Goal: Contribute content: Contribute content

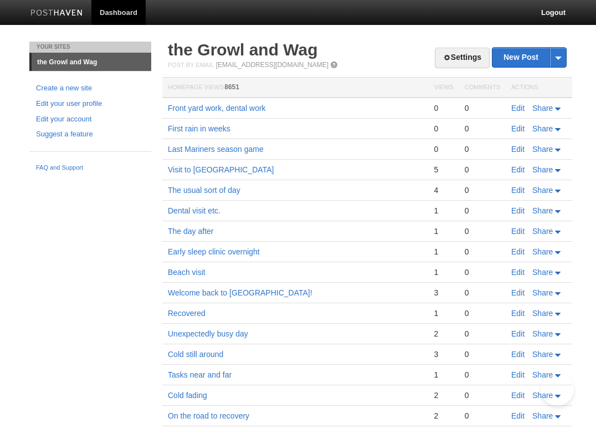
click at [204, 107] on link "Front yard work, dental work" at bounding box center [217, 108] width 98 height 9
click at [516, 105] on link "Edit" at bounding box center [517, 108] width 13 height 9
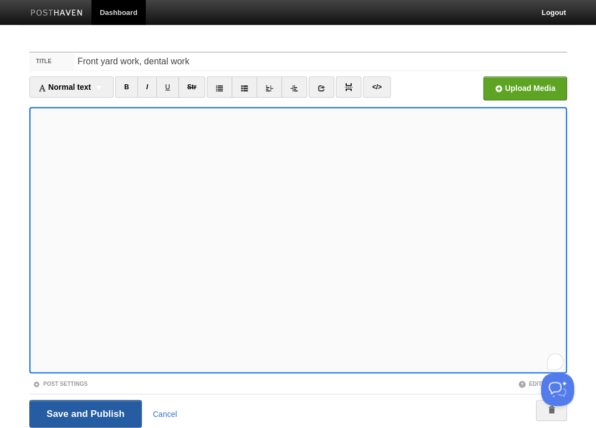
click at [84, 412] on input "Save and Publish" at bounding box center [85, 413] width 112 height 28
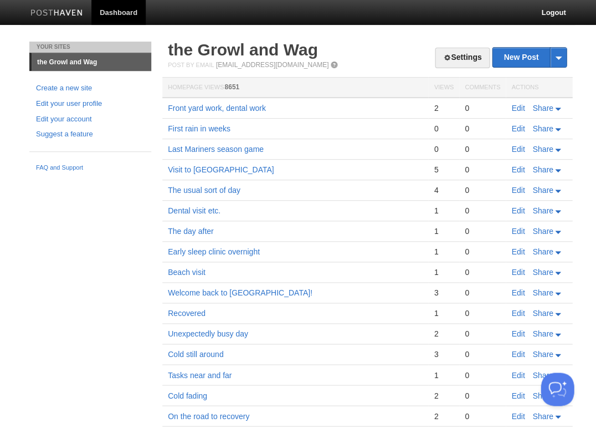
click at [513, 106] on link "Edit" at bounding box center [517, 108] width 13 height 9
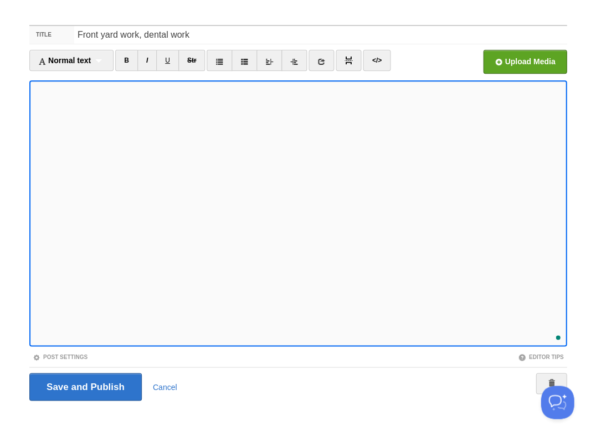
scroll to position [470, 0]
click at [84, 385] on input "Save and Publish" at bounding box center [85, 387] width 112 height 28
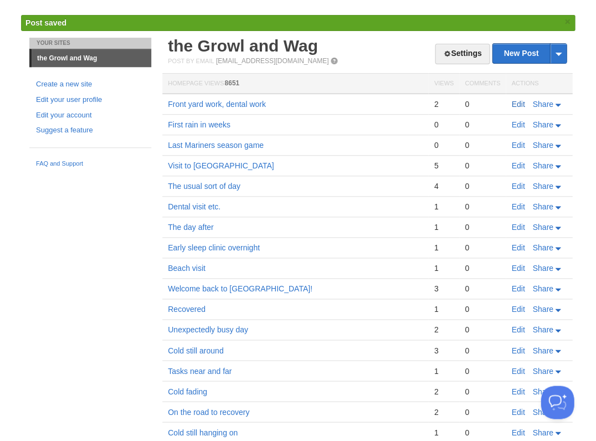
click at [518, 104] on link "Edit" at bounding box center [517, 104] width 13 height 9
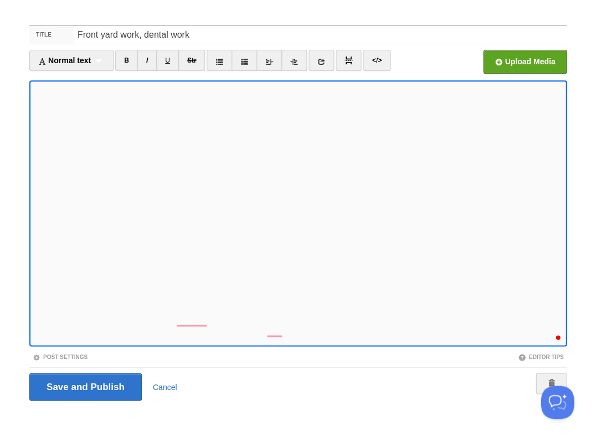
scroll to position [594, 0]
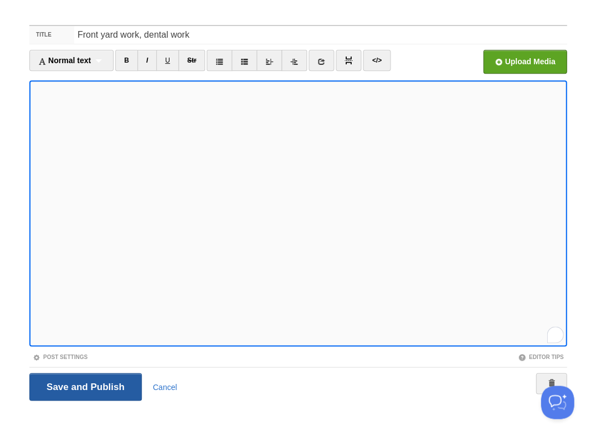
click at [84, 385] on input "Save and Publish" at bounding box center [85, 387] width 112 height 28
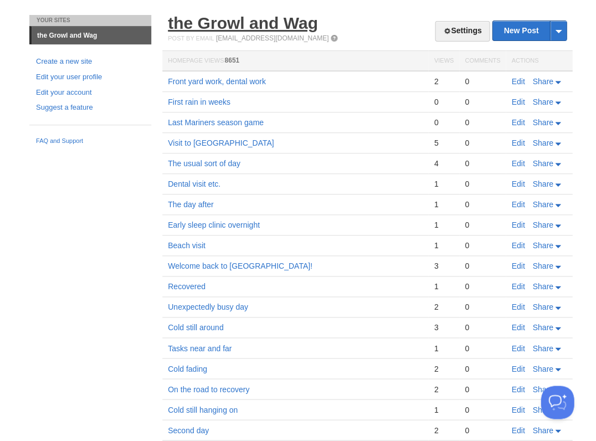
click at [270, 23] on link "the Growl and Wag" at bounding box center [243, 23] width 150 height 18
click at [220, 22] on link "the Growl and Wag" at bounding box center [243, 23] width 150 height 18
click at [209, 22] on link "the Growl and Wag" at bounding box center [243, 23] width 150 height 18
click at [516, 80] on link "Edit" at bounding box center [517, 81] width 13 height 9
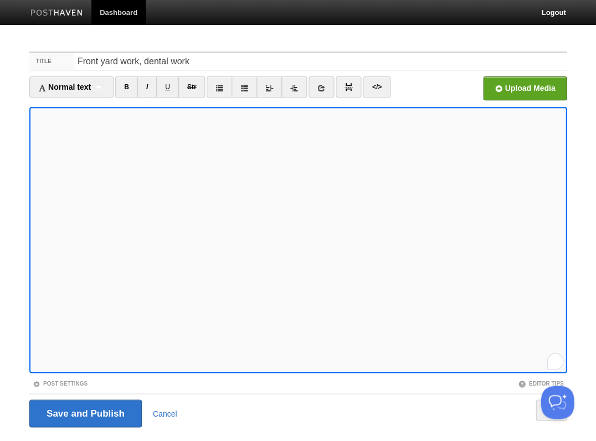
scroll to position [27, 0]
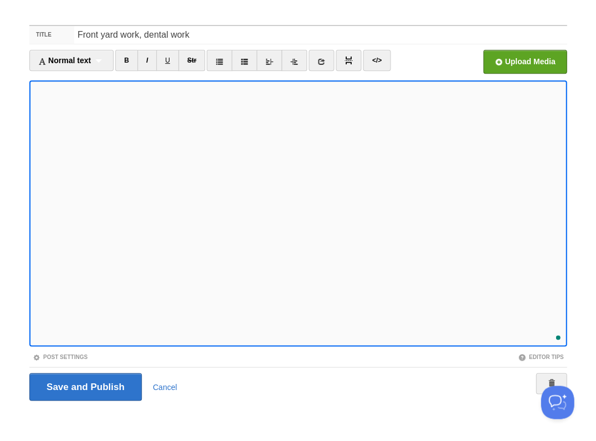
scroll to position [656, 0]
click at [84, 385] on input "Save and Publish" at bounding box center [85, 387] width 112 height 28
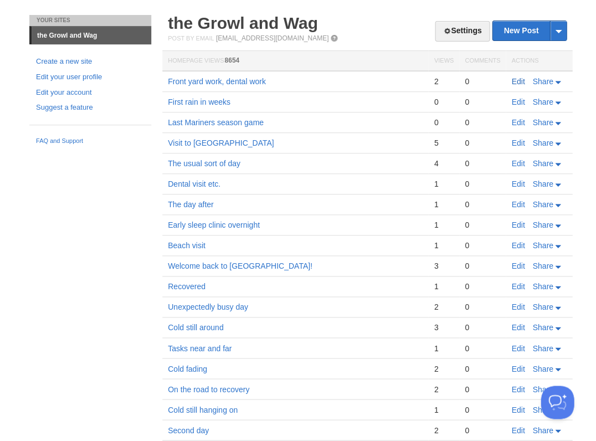
click at [518, 80] on link "Edit" at bounding box center [517, 81] width 13 height 9
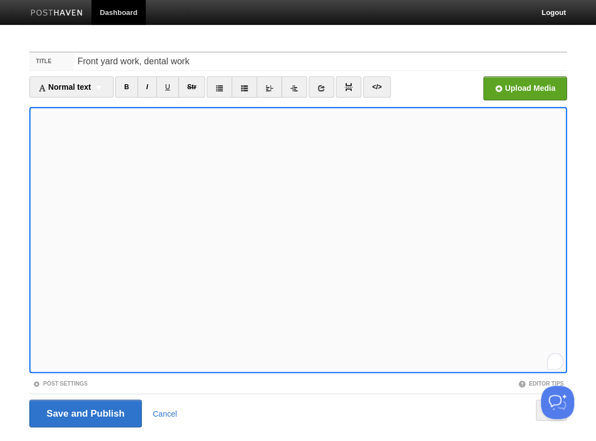
scroll to position [27, 0]
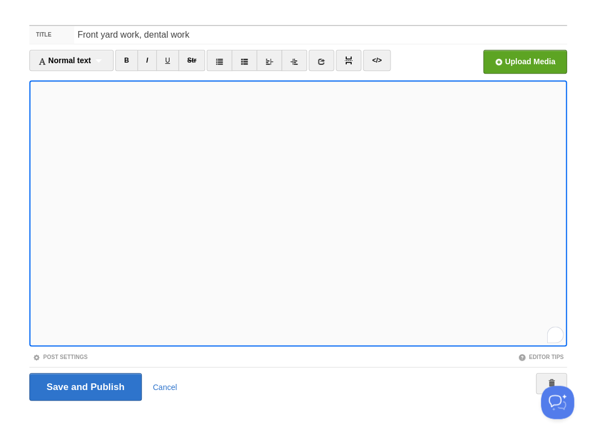
scroll to position [656, 0]
click at [84, 385] on input "Save and Publish" at bounding box center [85, 387] width 112 height 28
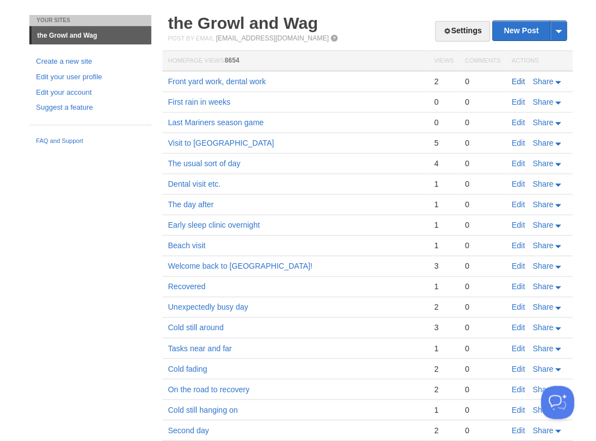
click at [518, 79] on link "Edit" at bounding box center [517, 81] width 13 height 9
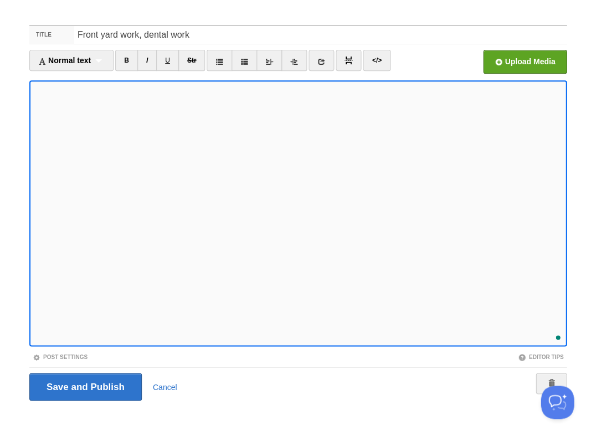
scroll to position [666, 0]
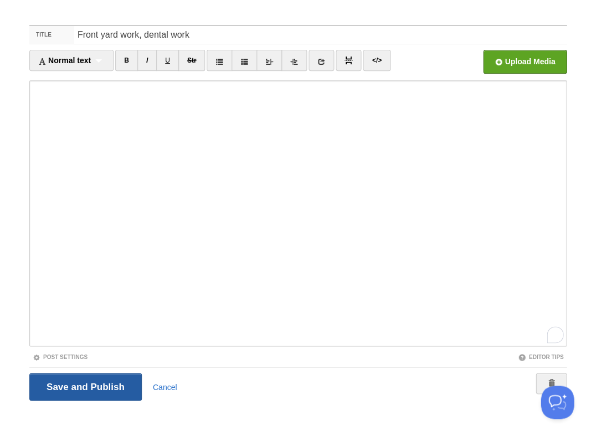
click at [84, 385] on input "Save and Publish" at bounding box center [85, 387] width 112 height 28
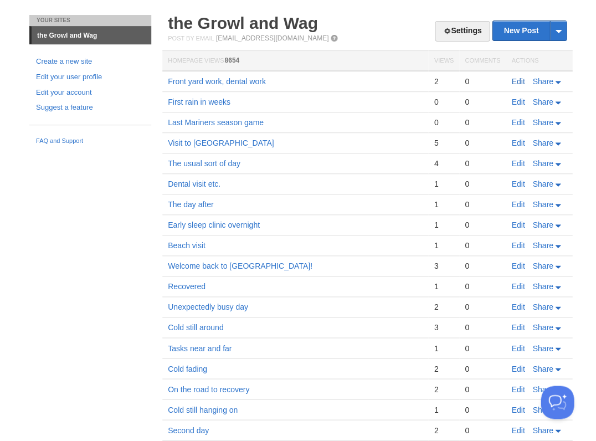
click at [514, 80] on link "Edit" at bounding box center [517, 81] width 13 height 9
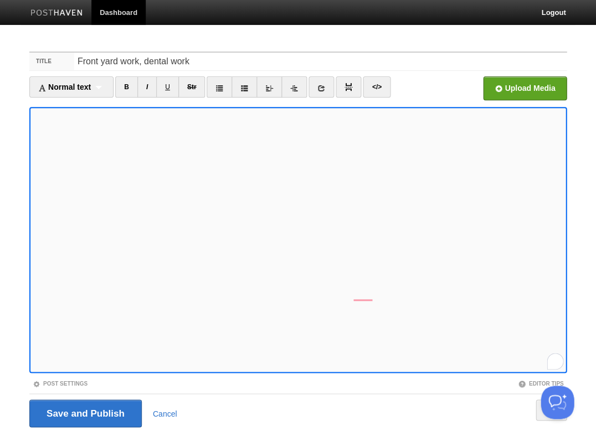
scroll to position [27, 0]
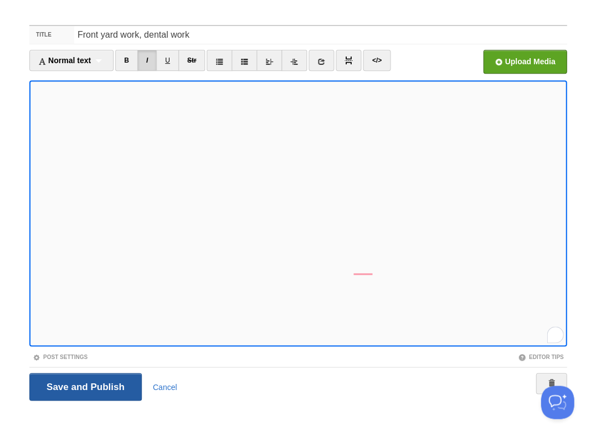
click at [84, 385] on input "Save and Publish" at bounding box center [85, 387] width 112 height 28
